Goal: Transaction & Acquisition: Purchase product/service

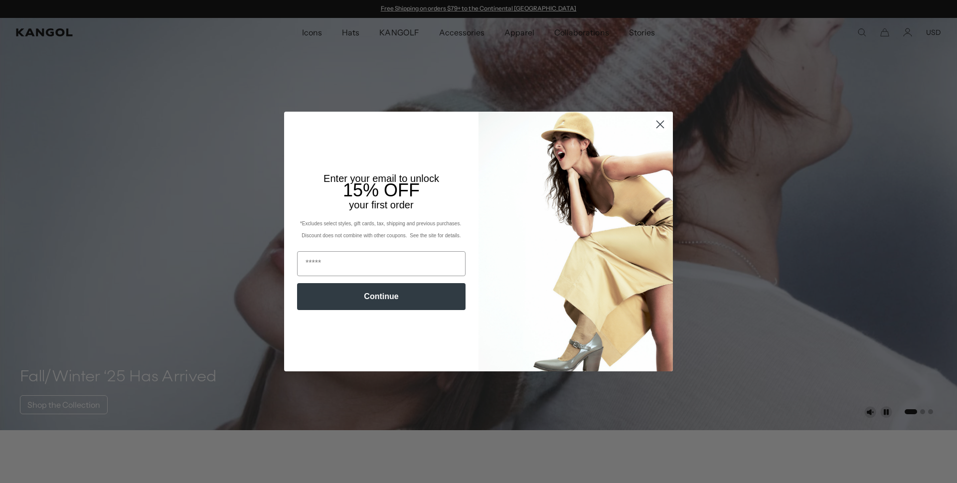
click at [661, 122] on circle "Close dialog" at bounding box center [660, 124] width 16 height 16
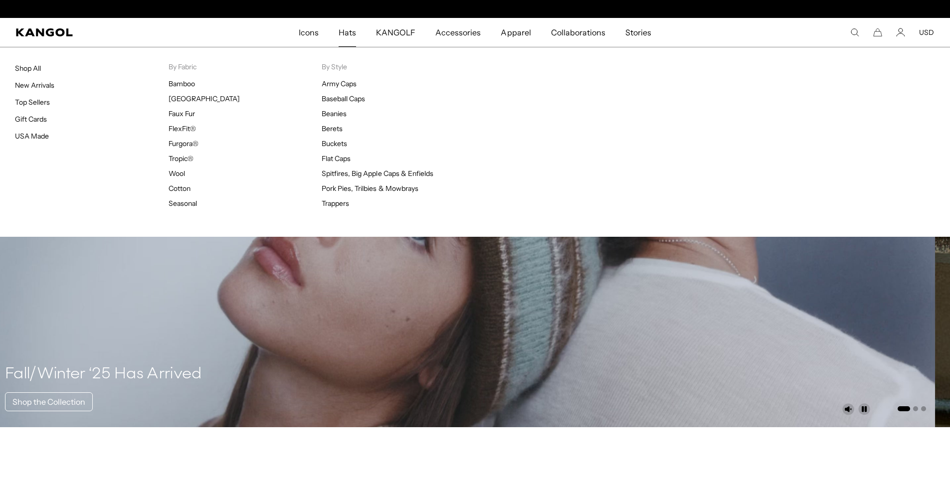
scroll to position [0, 205]
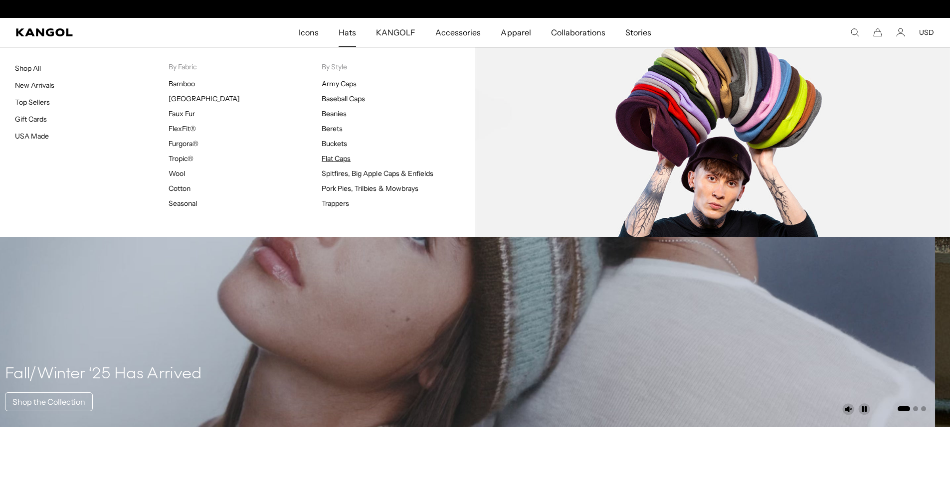
click at [330, 159] on link "Flat Caps" at bounding box center [336, 158] width 29 height 9
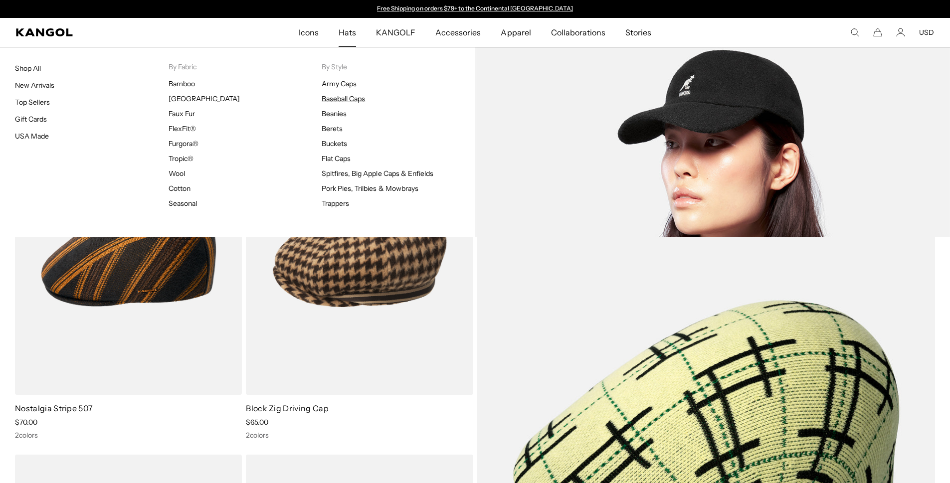
click at [352, 103] on link "Baseball Caps" at bounding box center [343, 98] width 43 height 9
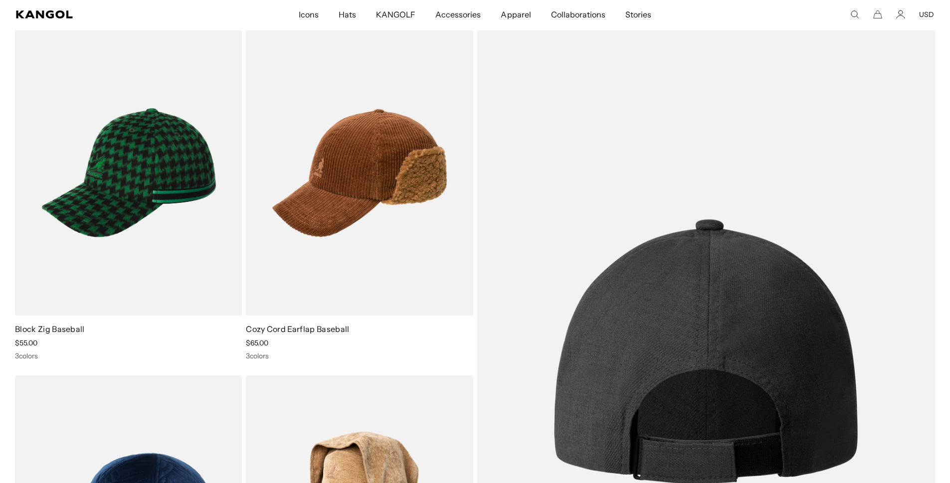
scroll to position [0, 205]
click at [733, 297] on img at bounding box center [706, 351] width 458 height 643
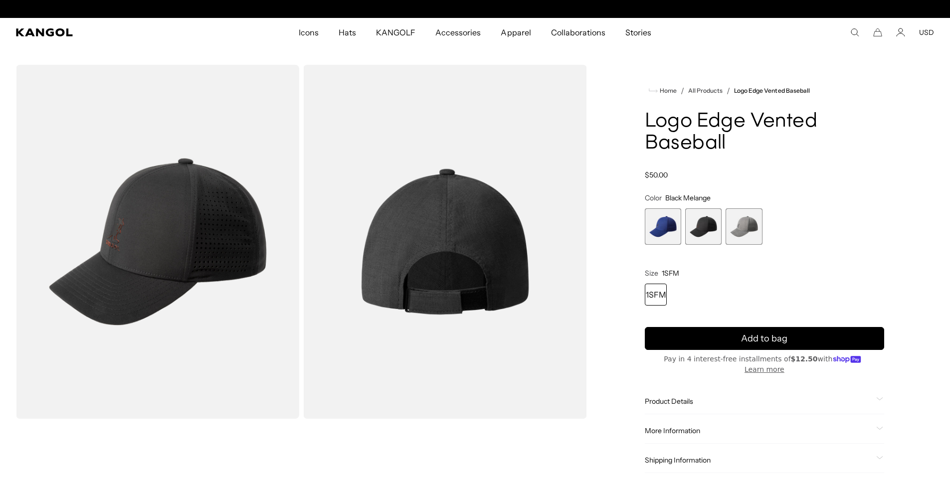
scroll to position [0, 205]
click at [669, 229] on span "1 of 3" at bounding box center [663, 226] width 36 height 36
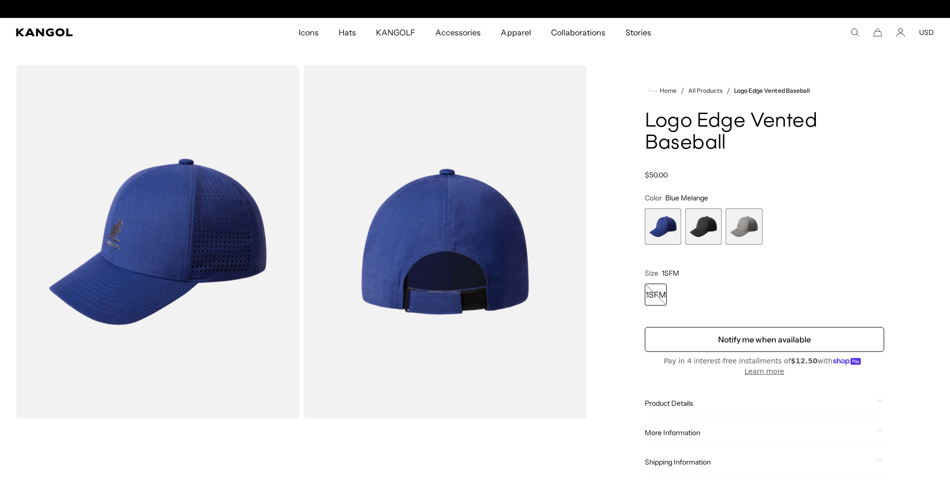
scroll to position [0, 205]
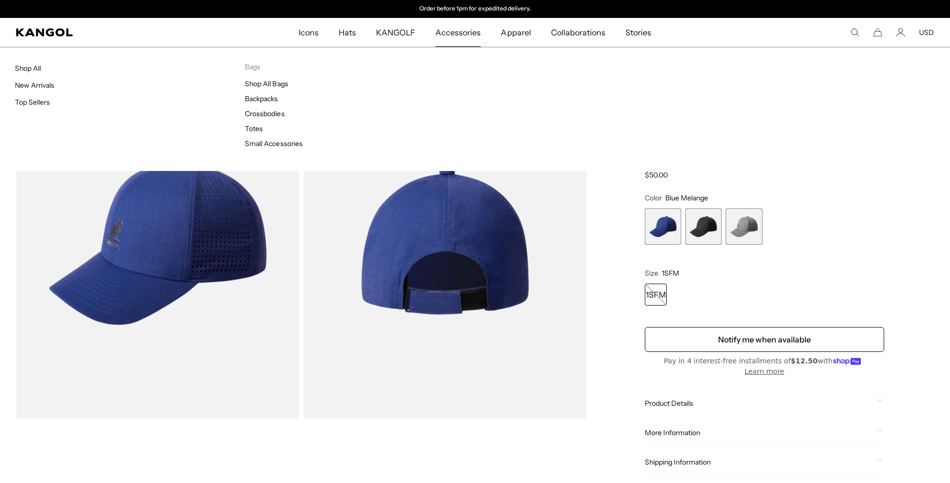
click at [456, 34] on span "Accessories" at bounding box center [457, 32] width 45 height 29
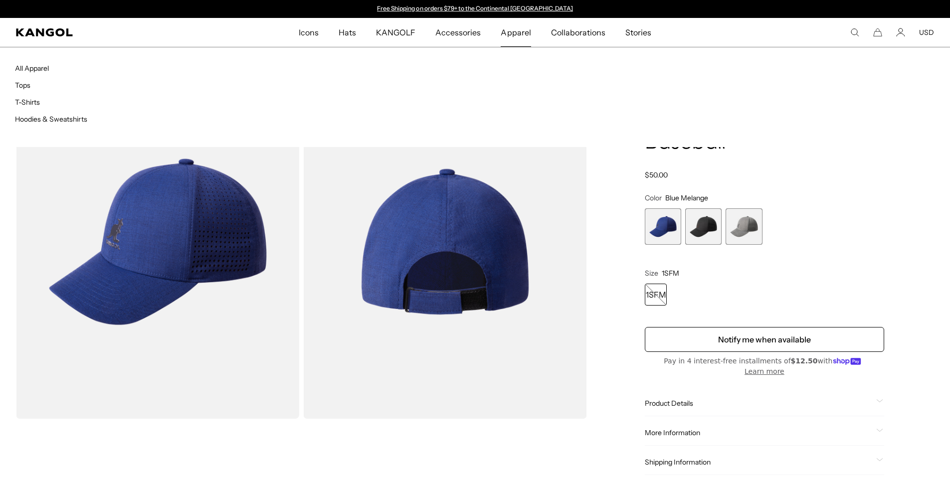
click at [515, 34] on span "Apparel" at bounding box center [516, 32] width 30 height 29
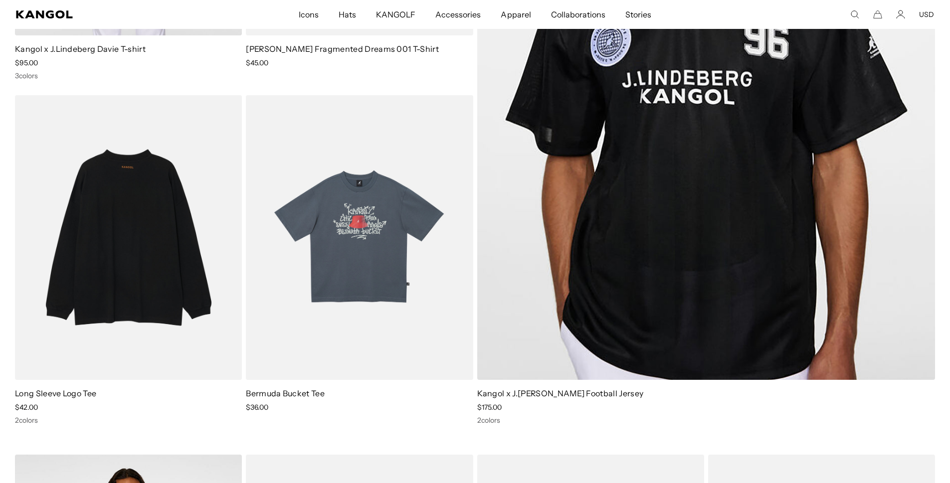
scroll to position [0, 205]
click at [73, 398] on link "Long Sleeve Logo Tee" at bounding box center [55, 393] width 81 height 10
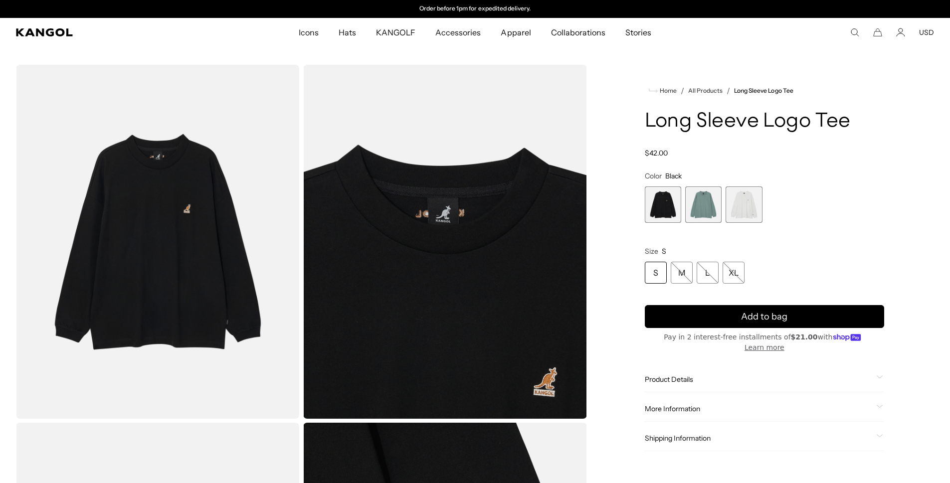
click at [706, 205] on span "2 of 3" at bounding box center [703, 204] width 36 height 36
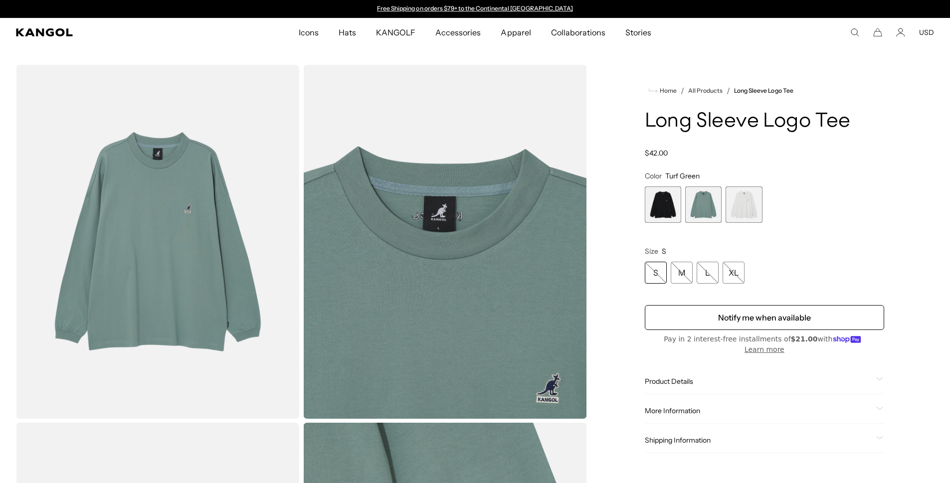
click at [749, 207] on span "3 of 3" at bounding box center [743, 204] width 36 height 36
